Goal: Information Seeking & Learning: Learn about a topic

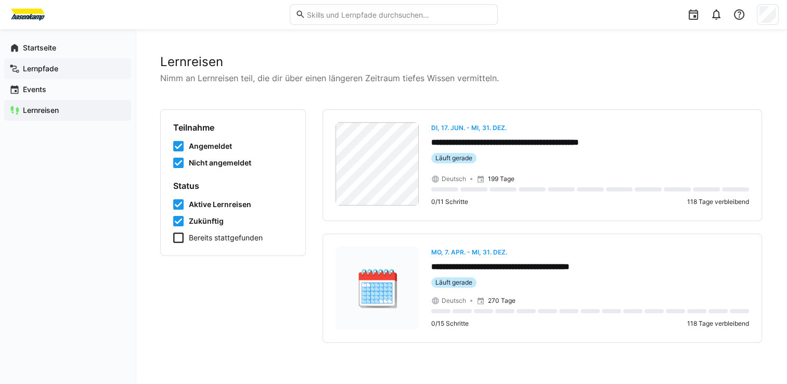
click at [0, 0] on app-navigation-label "Lernpfade" at bounding box center [0, 0] width 0 height 0
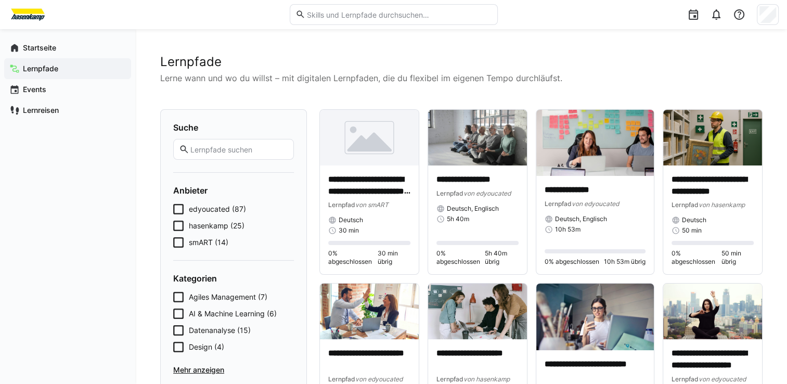
click at [175, 239] on icon at bounding box center [178, 242] width 10 height 10
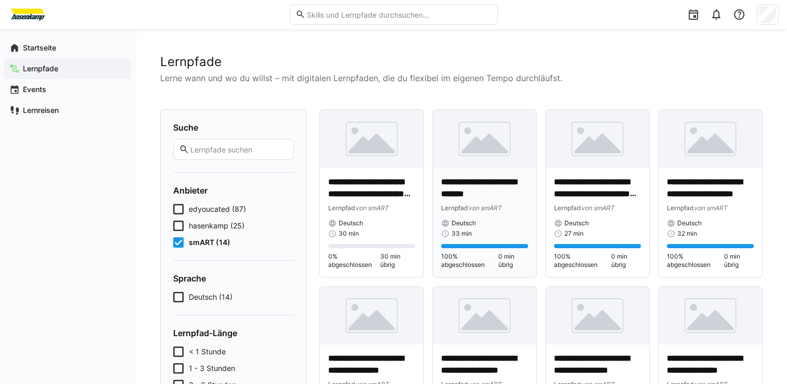
click at [457, 219] on span "Deutsch" at bounding box center [463, 223] width 24 height 8
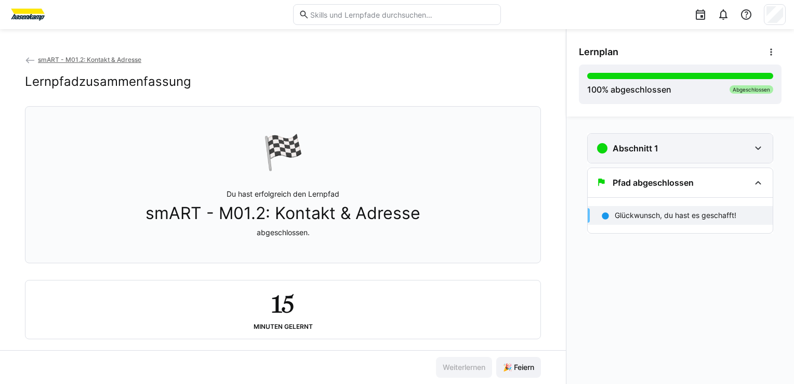
click at [638, 147] on h3 "Abschnitt 1" at bounding box center [636, 148] width 46 height 10
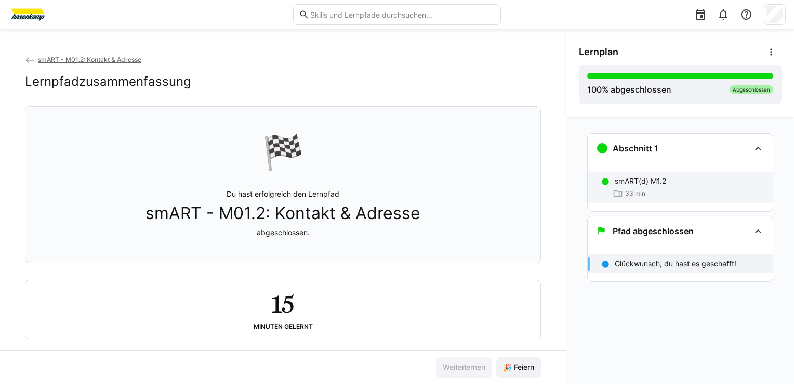
click at [626, 188] on div "33 min" at bounding box center [629, 193] width 33 height 10
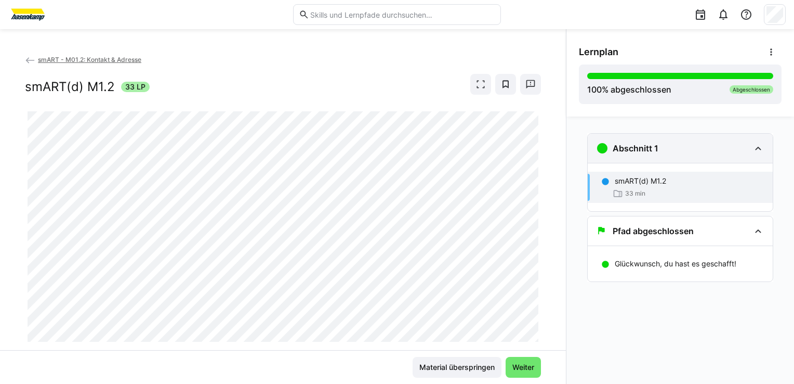
click at [744, 146] on div "Abschnitt 1" at bounding box center [673, 148] width 154 height 12
